Goal: Information Seeking & Learning: Check status

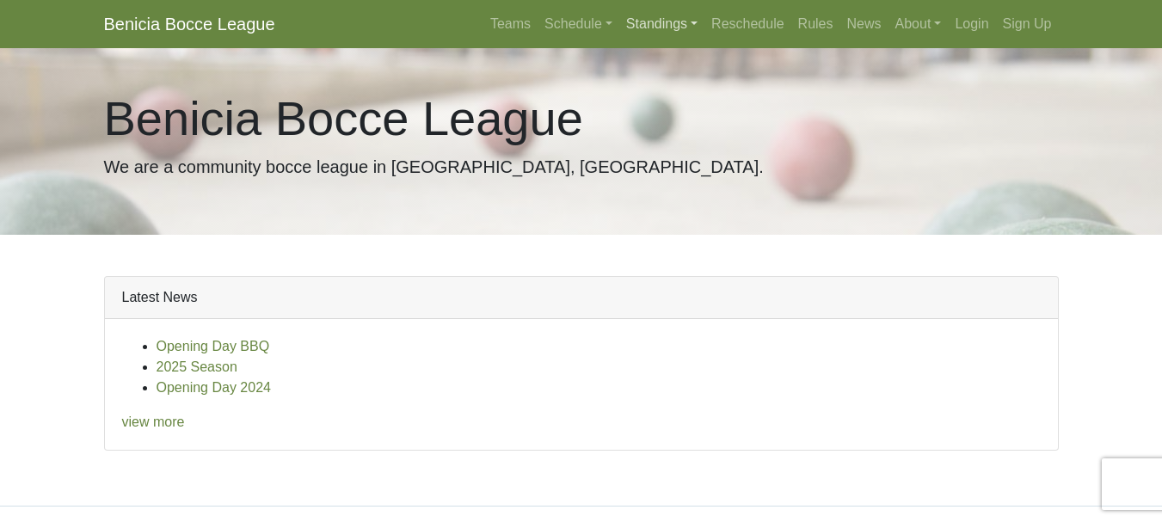
click at [659, 28] on link "Standings" at bounding box center [661, 24] width 85 height 34
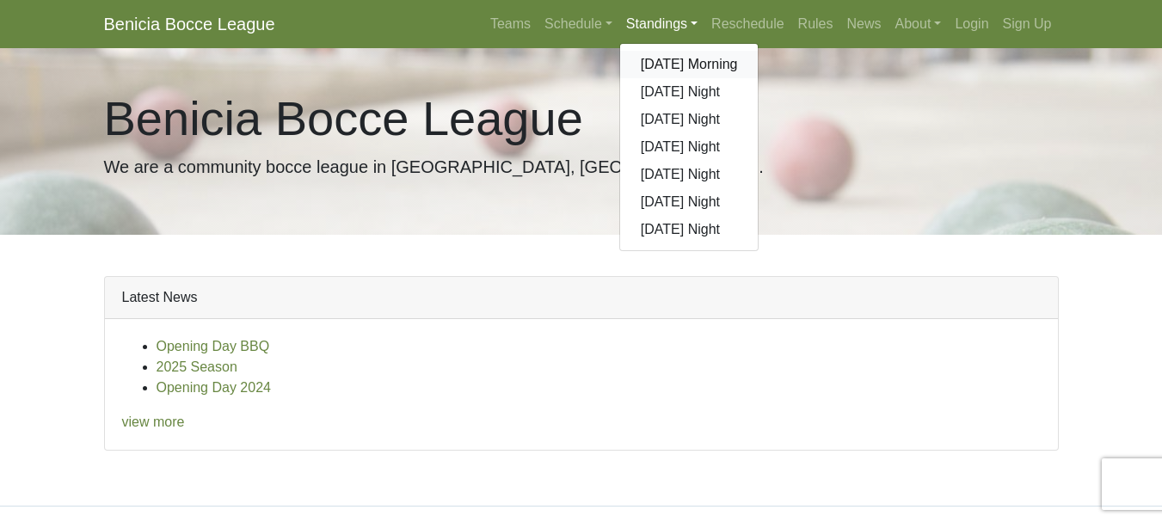
click at [653, 61] on link "[DATE] Morning" at bounding box center [689, 65] width 139 height 28
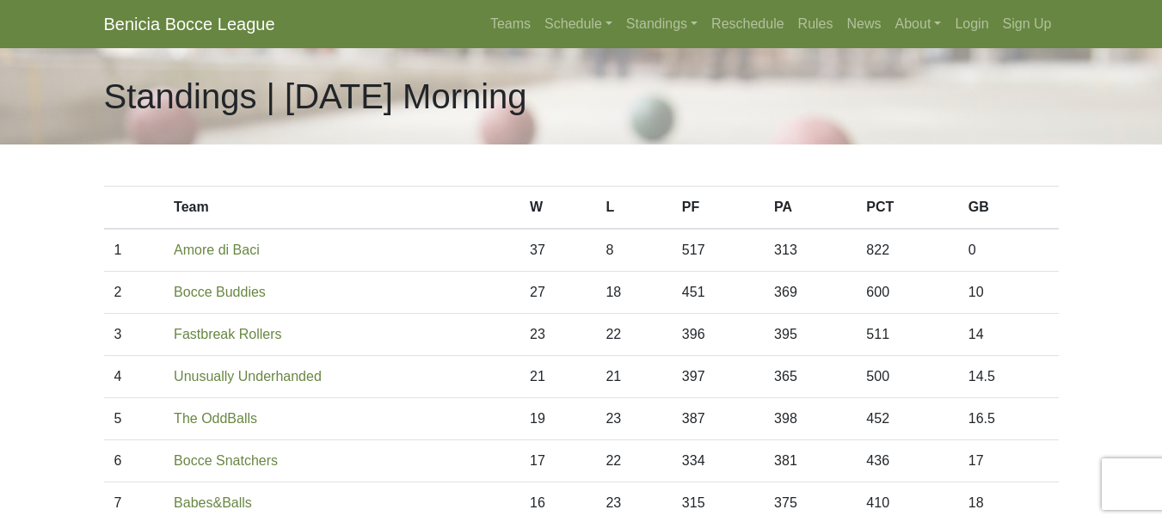
scroll to position [88, 0]
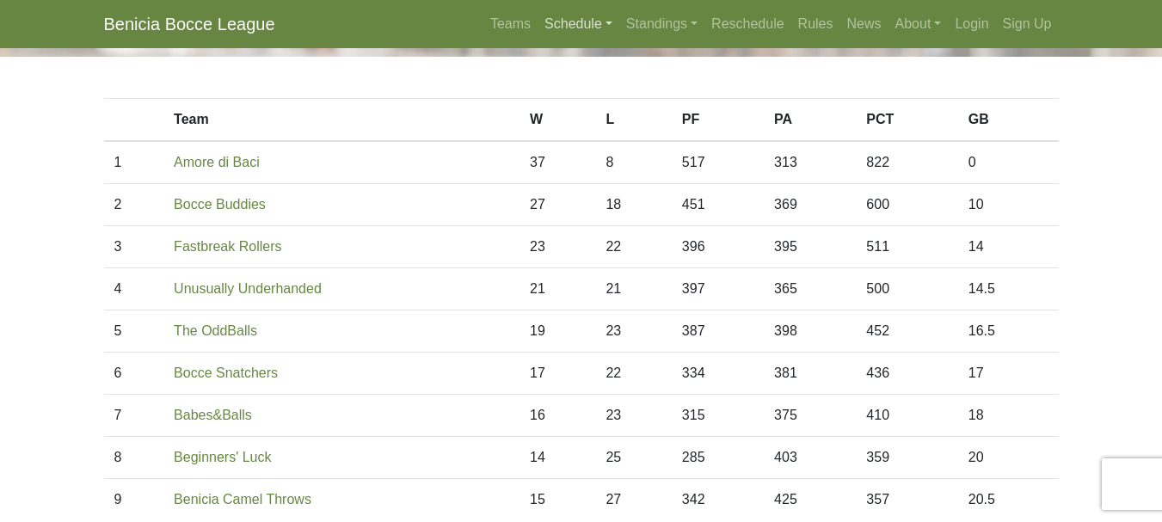
click at [572, 28] on link "Schedule" at bounding box center [579, 24] width 82 height 34
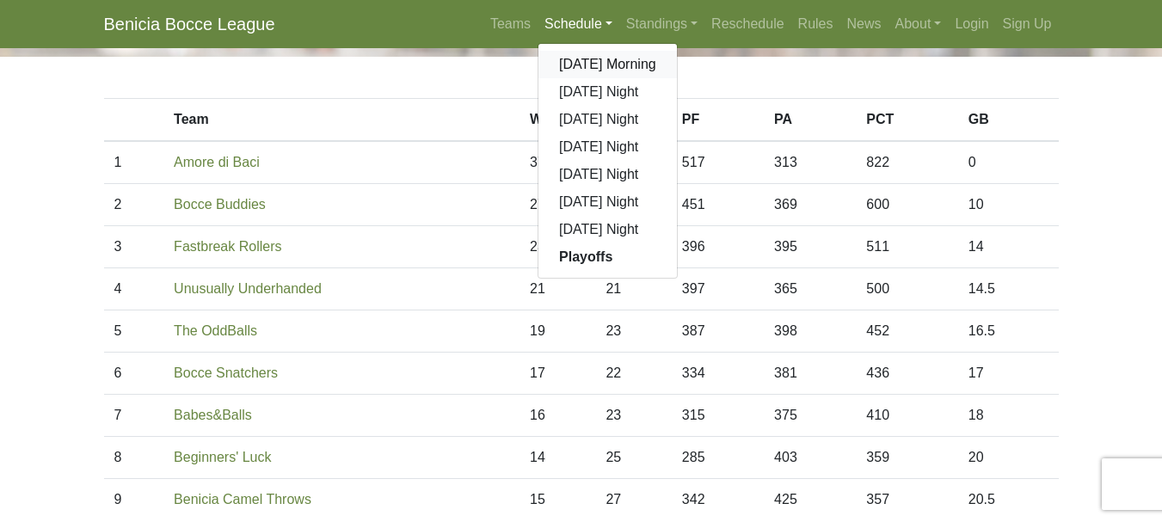
click at [570, 63] on link "[DATE] Morning" at bounding box center [608, 65] width 139 height 28
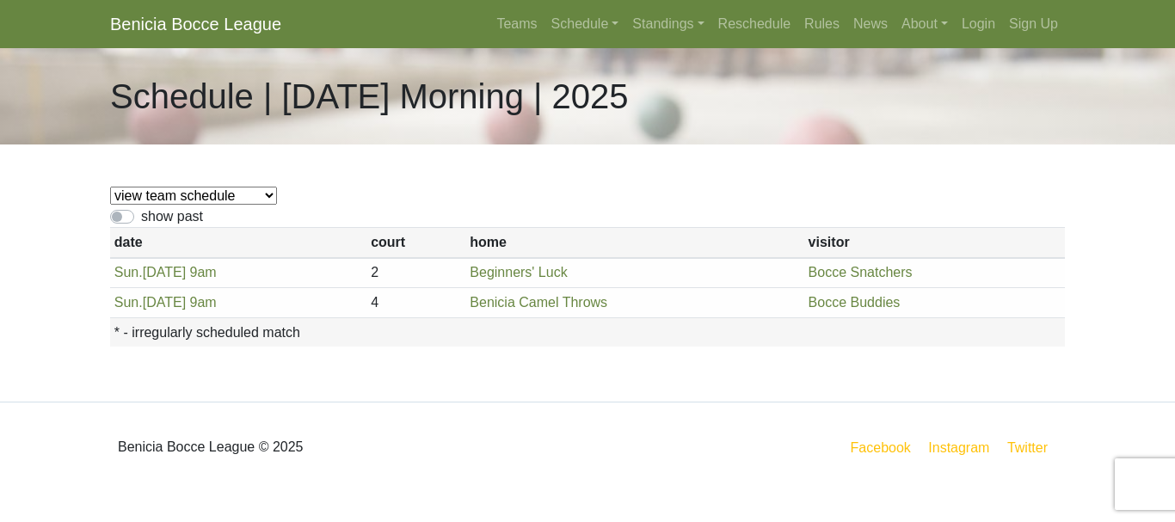
click at [141, 217] on label "show past" at bounding box center [172, 216] width 62 height 21
click at [141, 217] on input "show past" at bounding box center [146, 211] width 11 height 11
checkbox input "true"
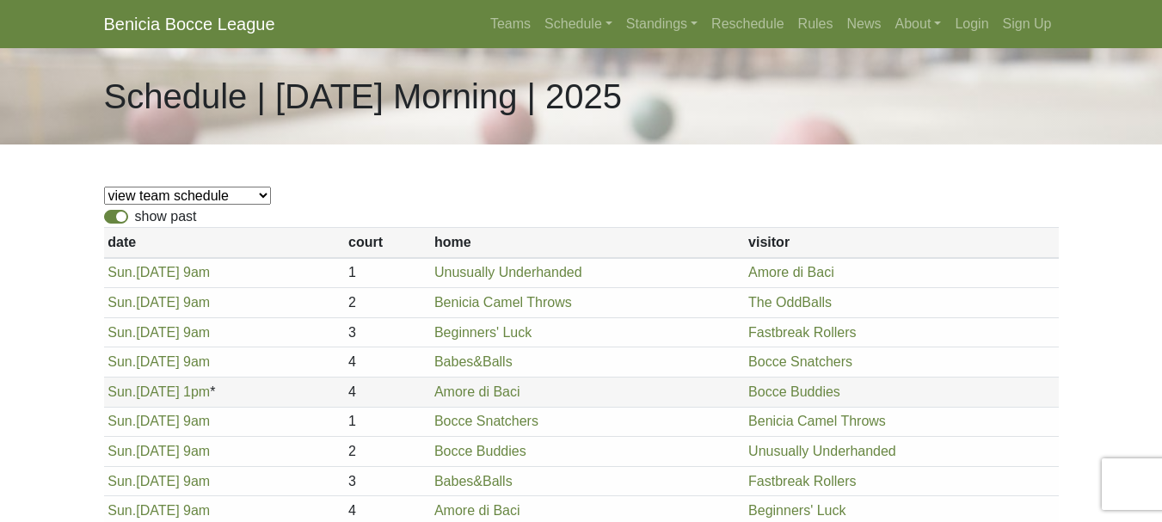
click at [142, 194] on select "view team schedule Bocce Buddies Amore di Baci Benicia Camel Throws Fastbreak R…" at bounding box center [187, 196] width 167 height 18
select select "1896"
click at [104, 187] on select "view team schedule Bocce Buddies Amore di Baci Benicia Camel Throws Fastbreak R…" at bounding box center [187, 196] width 167 height 18
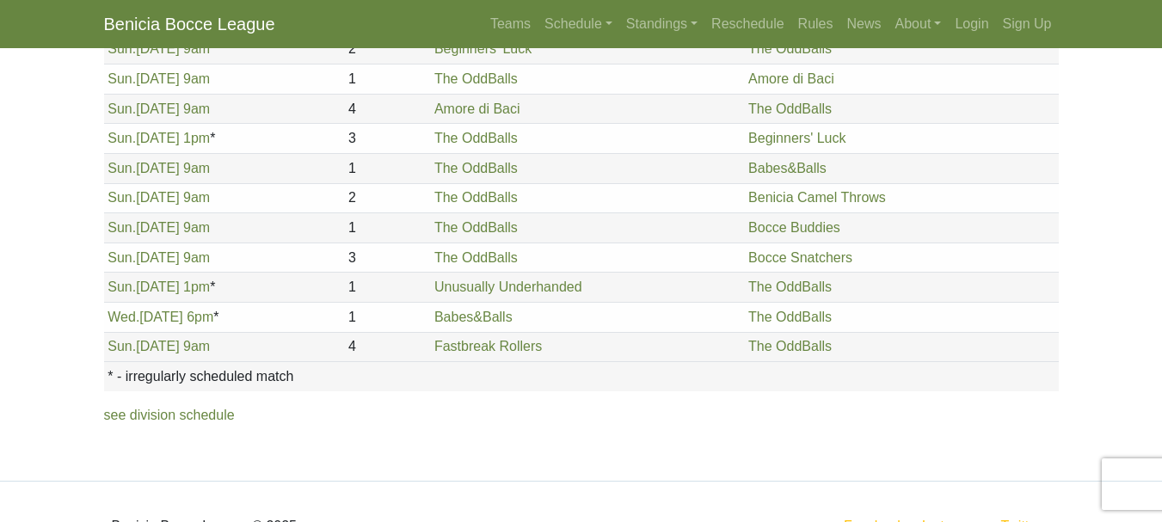
scroll to position [387, 0]
click at [163, 316] on link "Wed. 8/20, 6pm" at bounding box center [161, 316] width 106 height 15
click at [631, 25] on link "Standings" at bounding box center [661, 24] width 85 height 34
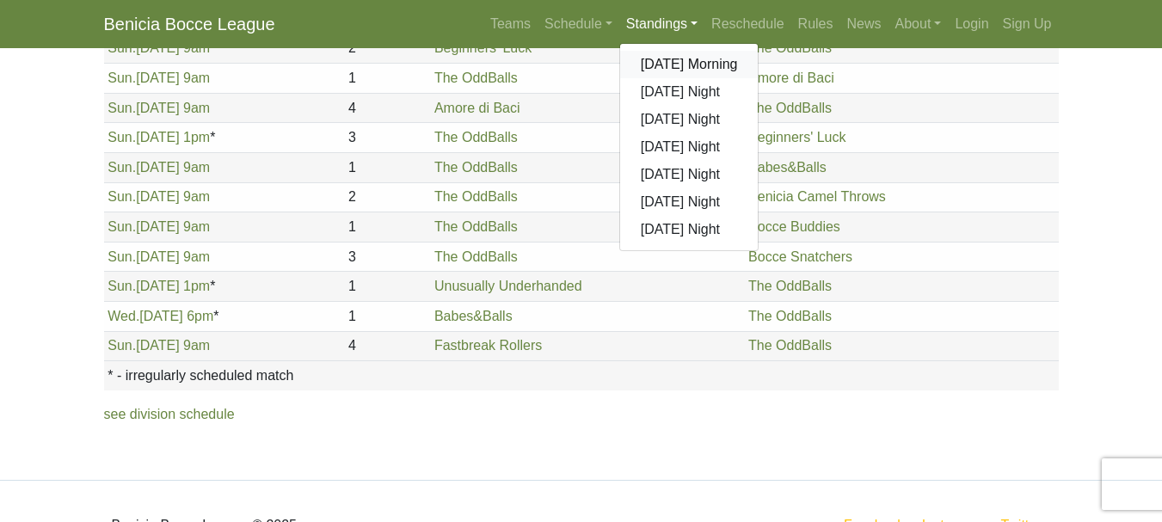
click at [647, 61] on link "[DATE] Morning" at bounding box center [689, 65] width 139 height 28
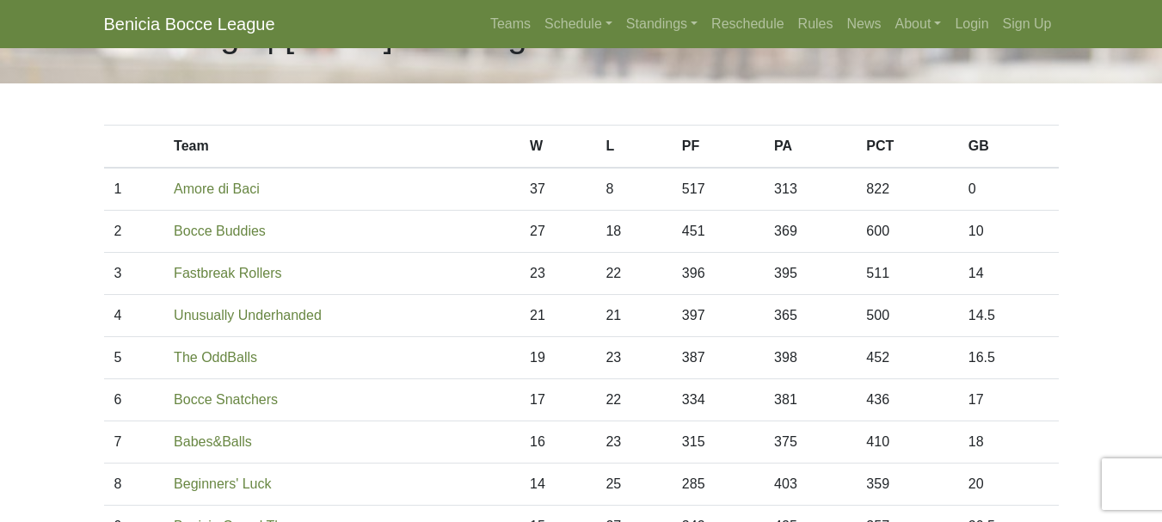
scroll to position [67, 0]
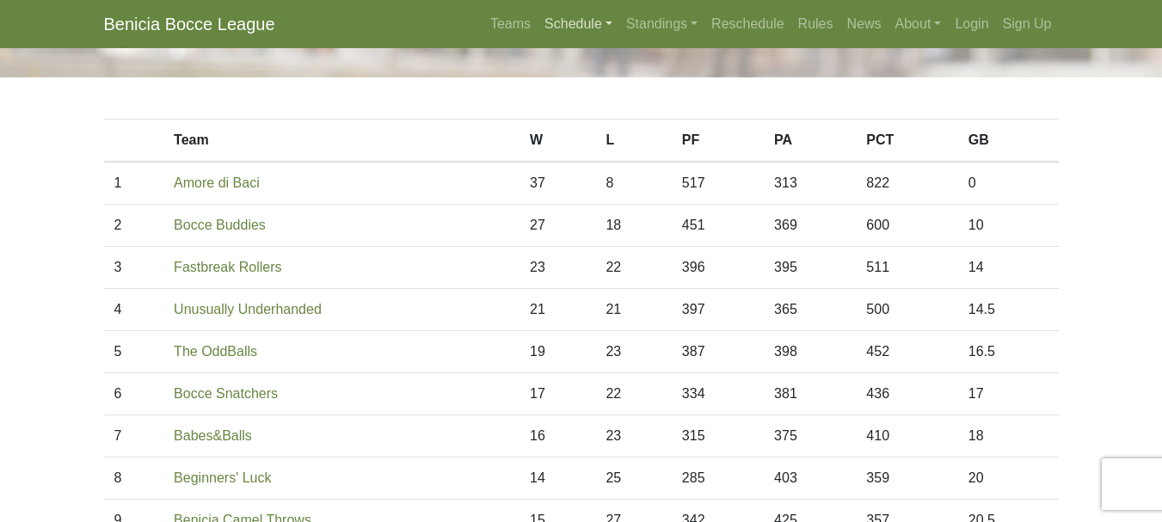
click at [567, 32] on link "Schedule" at bounding box center [579, 24] width 82 height 34
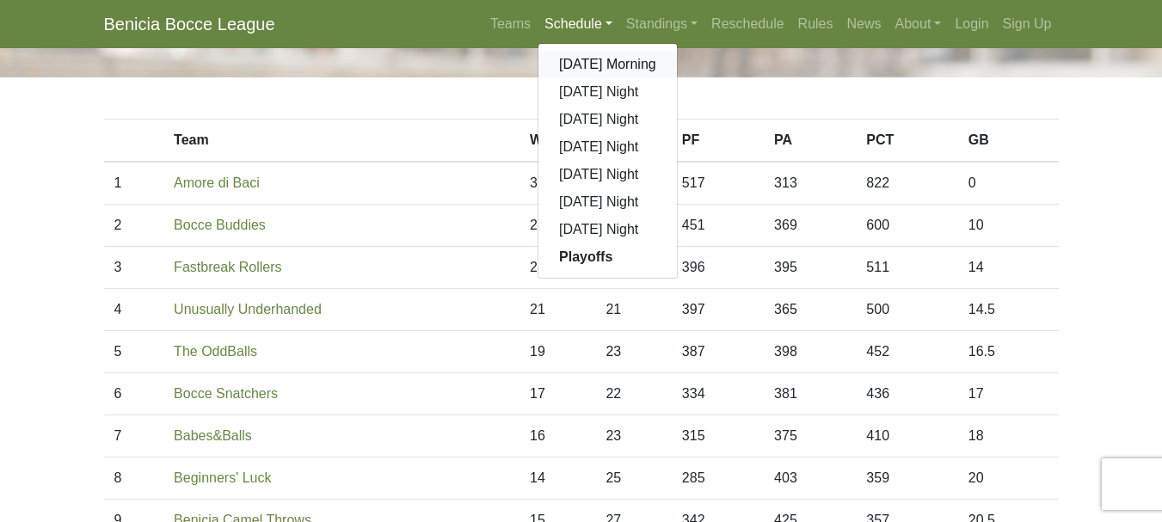
click at [576, 62] on link "[DATE] Morning" at bounding box center [608, 65] width 139 height 28
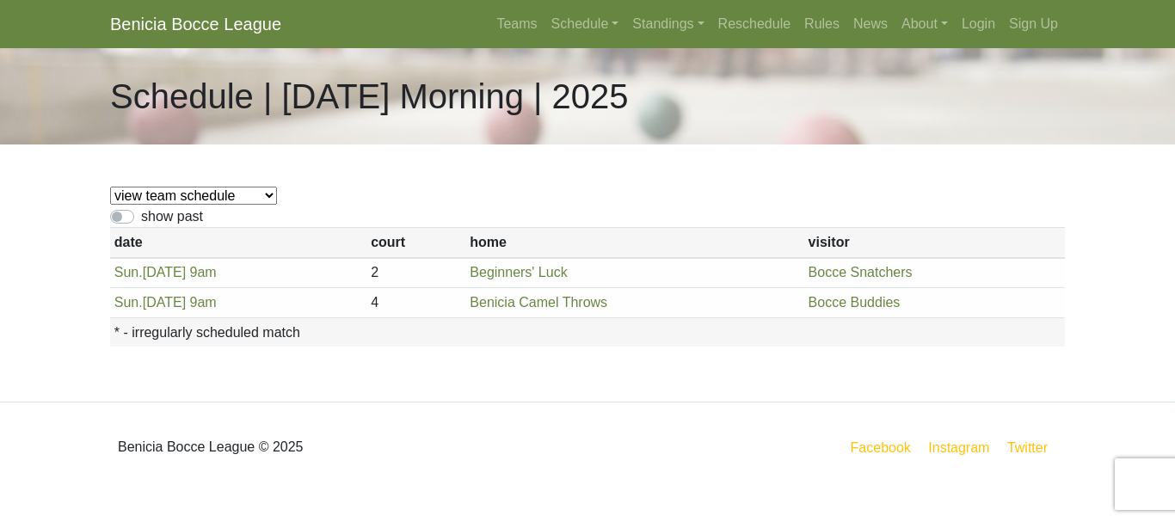
click at [151, 190] on select "view team schedule Bocce Buddies Amore di Baci Benicia Camel Throws Fastbreak R…" at bounding box center [193, 196] width 167 height 18
select select "1880"
click at [110, 187] on select "view team schedule Bocce Buddies Amore di Baci Benicia Camel Throws Fastbreak R…" at bounding box center [193, 196] width 167 height 18
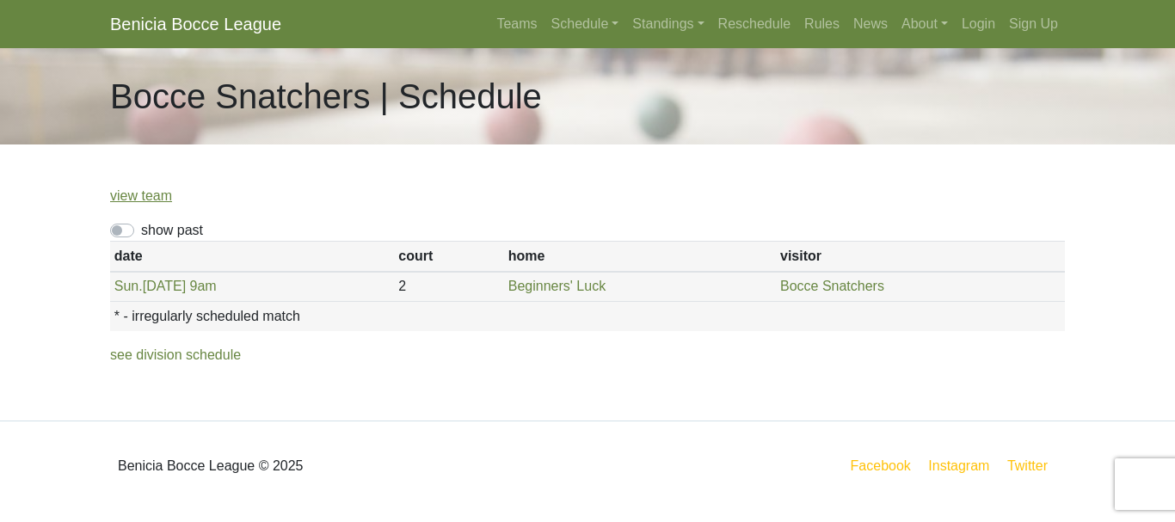
click at [127, 239] on div "show past" at bounding box center [587, 230] width 955 height 21
click at [141, 235] on label "show past" at bounding box center [172, 230] width 62 height 21
click at [141, 231] on input "show past" at bounding box center [146, 225] width 11 height 11
checkbox input "true"
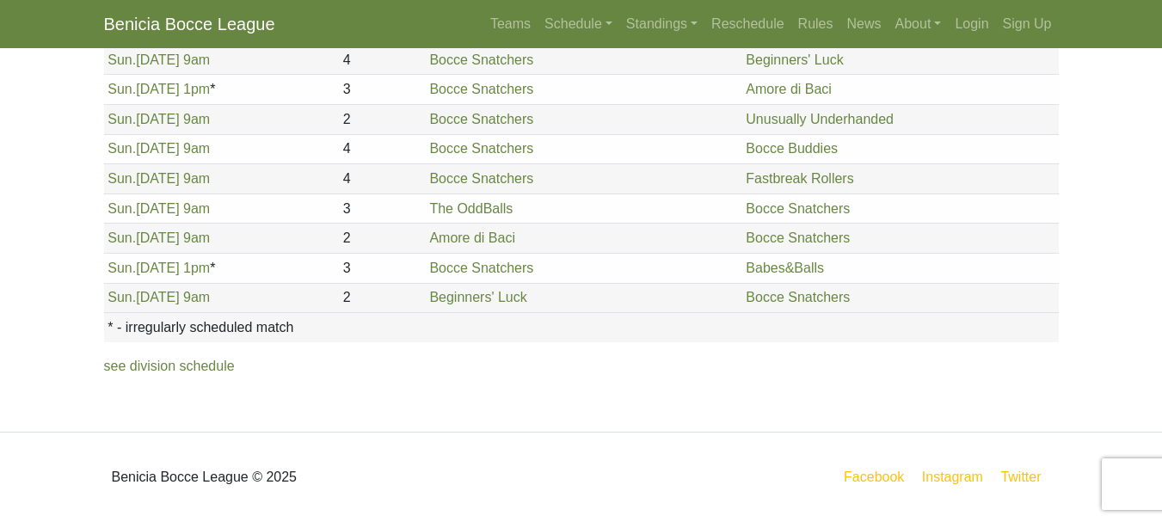
scroll to position [390, 0]
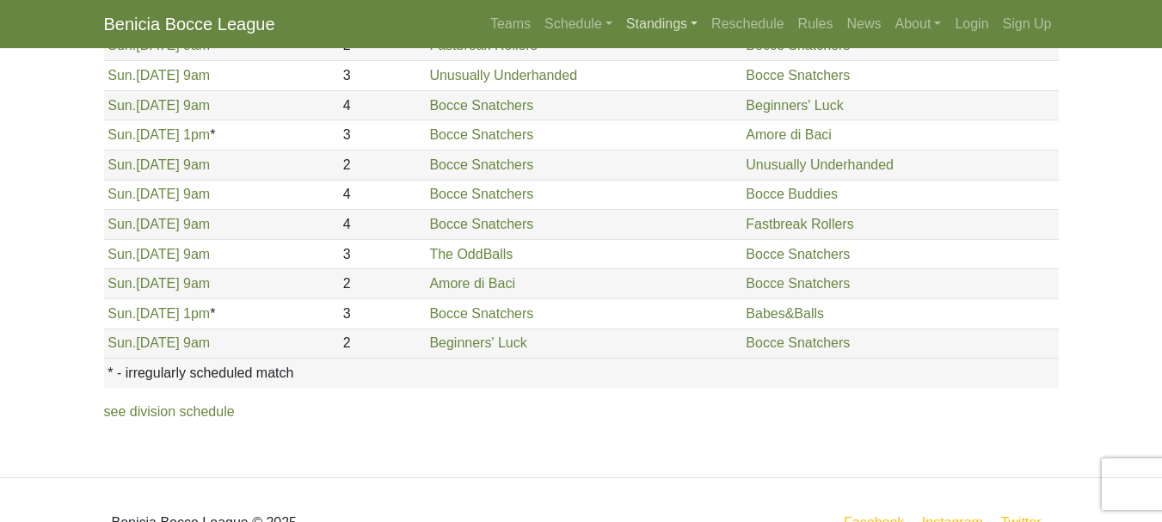
click at [637, 32] on link "Standings" at bounding box center [661, 24] width 85 height 34
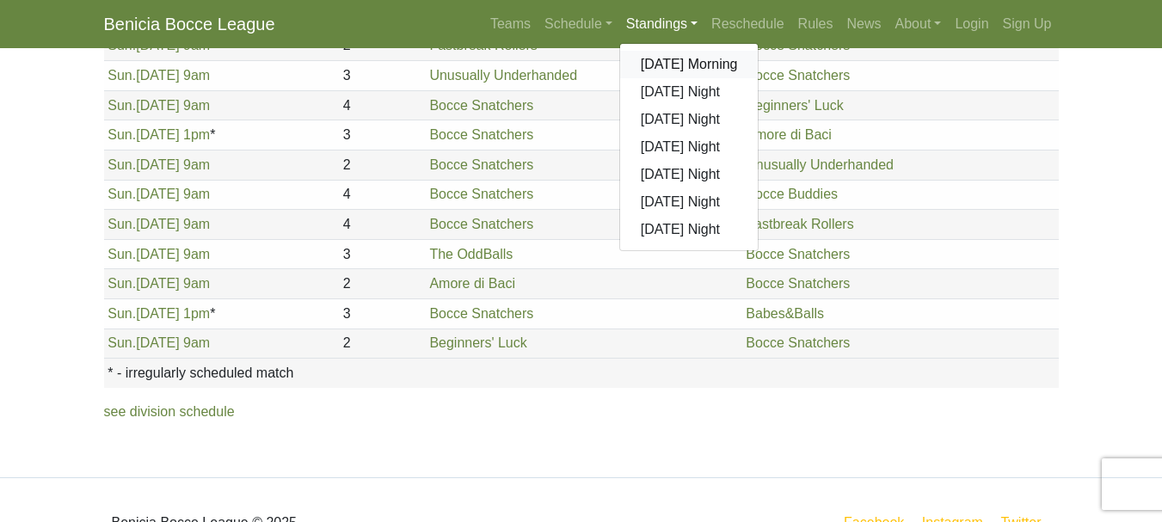
click at [653, 67] on link "[DATE] Morning" at bounding box center [689, 65] width 139 height 28
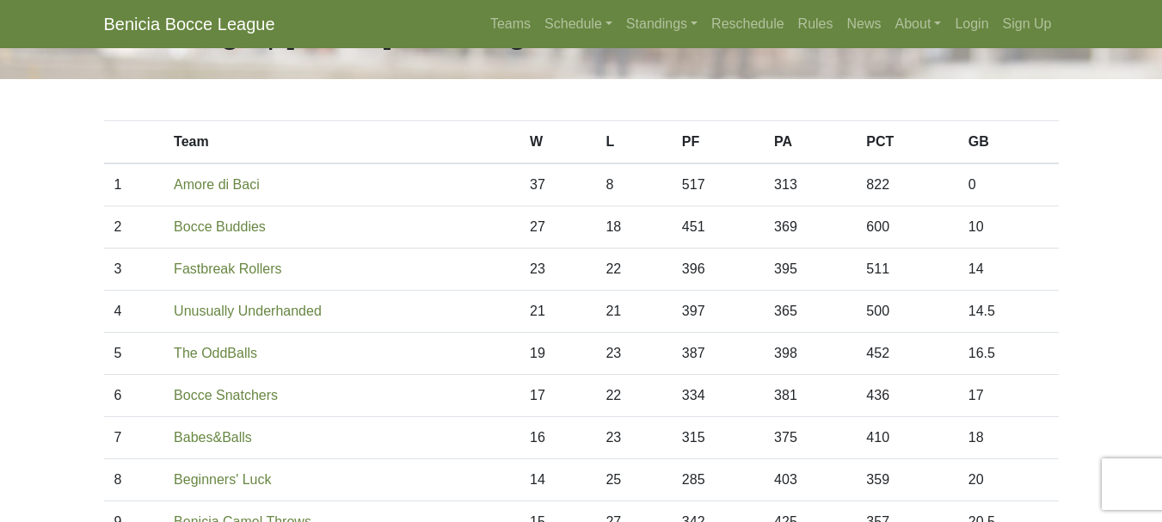
scroll to position [63, 0]
